Goal: Information Seeking & Learning: Learn about a topic

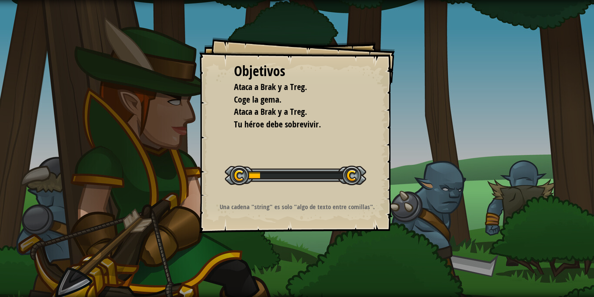
select select "es-ES"
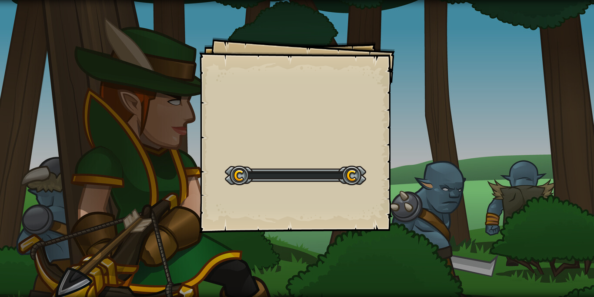
select select "es-ES"
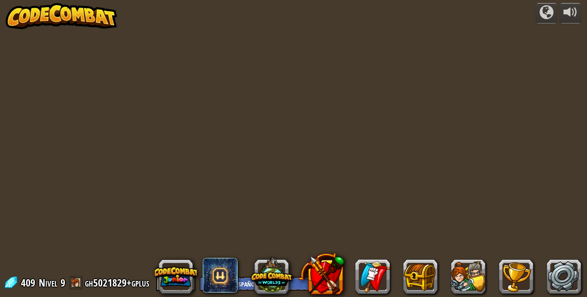
select select "es-ES"
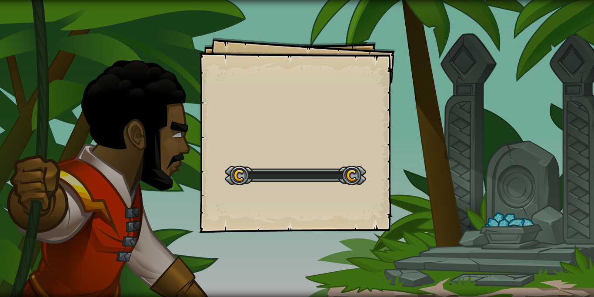
select select "es-ES"
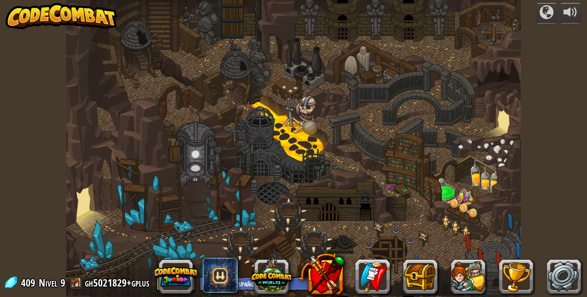
select select "es-ES"
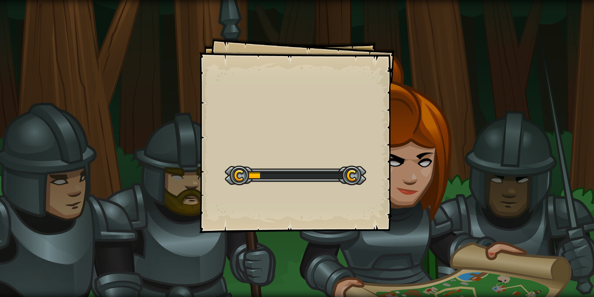
select select "es-ES"
